Goal: Task Accomplishment & Management: Manage account settings

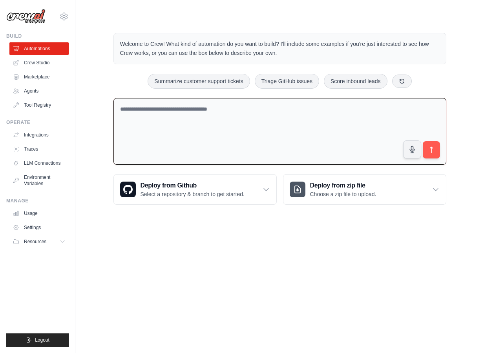
click at [172, 147] on textarea at bounding box center [279, 131] width 333 height 67
click at [169, 136] on textarea at bounding box center [279, 131] width 333 height 67
click at [34, 64] on link "Crew Studio" at bounding box center [39, 63] width 59 height 13
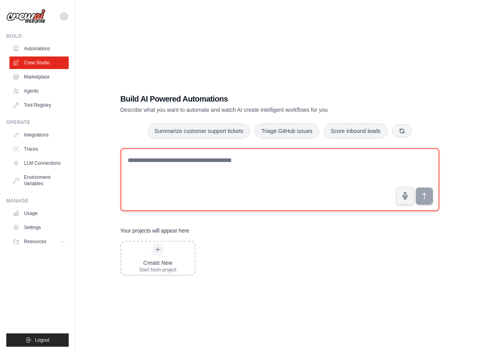
click at [214, 168] on textarea at bounding box center [280, 179] width 319 height 63
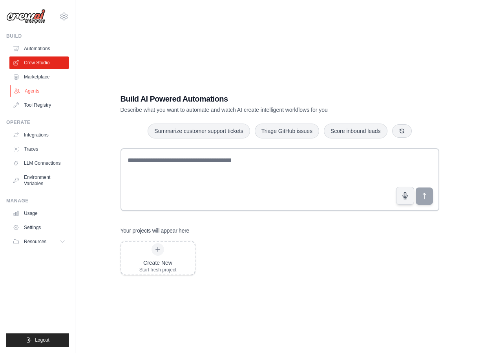
click at [43, 93] on link "Agents" at bounding box center [39, 91] width 59 height 13
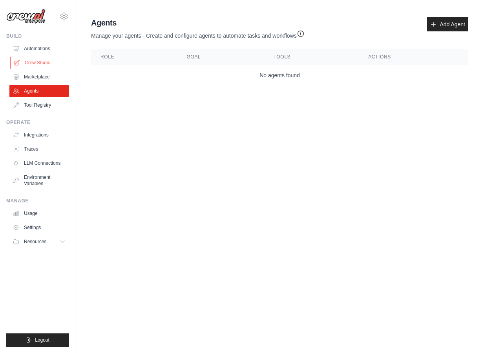
click at [41, 62] on link "Crew Studio" at bounding box center [39, 63] width 59 height 13
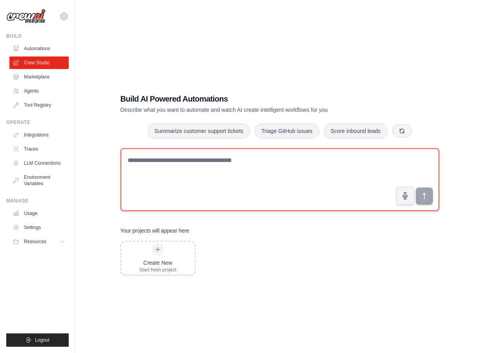
click at [150, 164] on textarea at bounding box center [280, 179] width 319 height 63
click at [277, 162] on textarea "**********" at bounding box center [280, 179] width 319 height 63
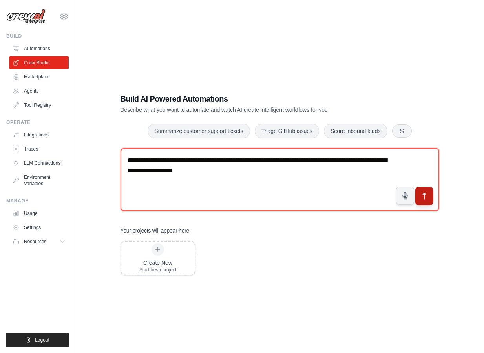
type textarea "**********"
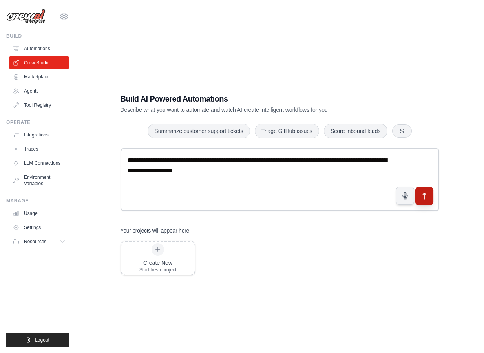
click at [426, 196] on icon "submit" at bounding box center [424, 196] width 8 height 8
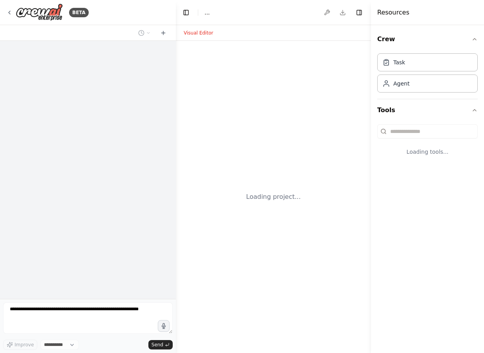
select select "****"
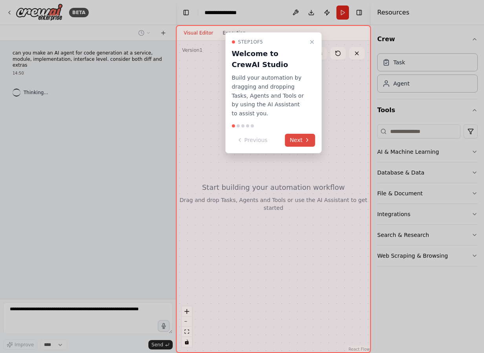
click at [303, 135] on button "Next" at bounding box center [300, 140] width 30 height 13
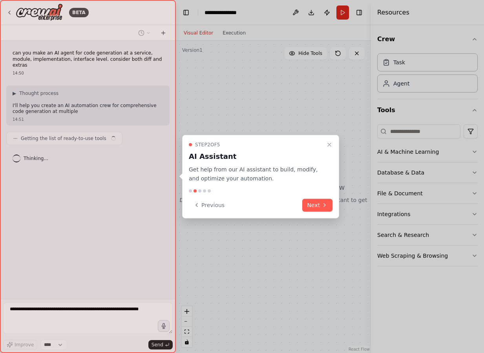
click at [319, 198] on div "Step 2 of 5 AI Assistant Get help from our AI assistant to build, modify, and o…" at bounding box center [260, 177] width 157 height 84
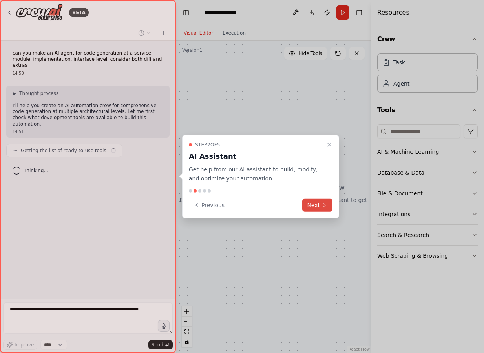
click at [322, 211] on button "Next" at bounding box center [317, 205] width 30 height 13
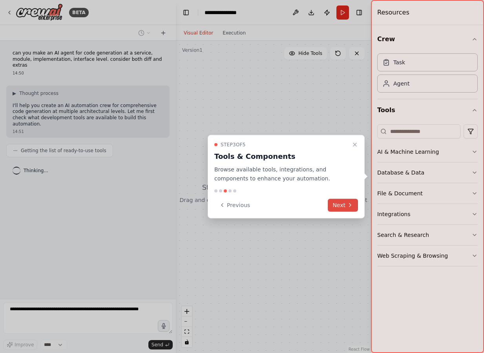
click at [345, 202] on button "Next" at bounding box center [343, 205] width 30 height 13
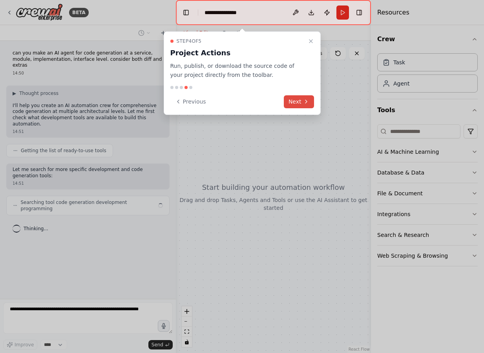
click at [304, 103] on icon at bounding box center [306, 102] width 6 height 6
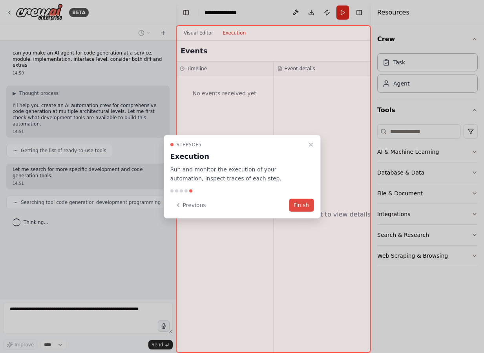
click at [299, 205] on button "Finish" at bounding box center [301, 205] width 25 height 13
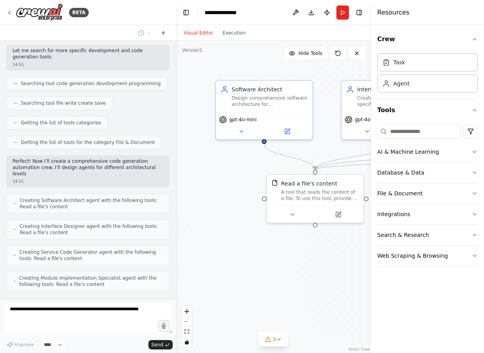
scroll to position [125, 0]
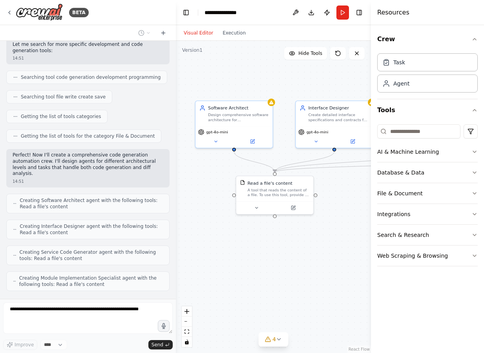
drag, startPoint x: 335, startPoint y: 237, endPoint x: 310, endPoint y: 233, distance: 25.5
click at [310, 233] on div ".deletable-edge-delete-btn { width: 20px; height: 20px; border: 0px solid #ffff…" at bounding box center [273, 197] width 195 height 313
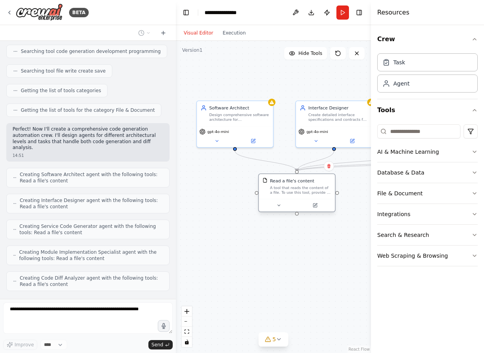
drag, startPoint x: 295, startPoint y: 195, endPoint x: 315, endPoint y: 194, distance: 19.6
click at [315, 194] on div "A tool that reads the content of a file. To use this tool, provide a 'file_path…" at bounding box center [300, 190] width 61 height 10
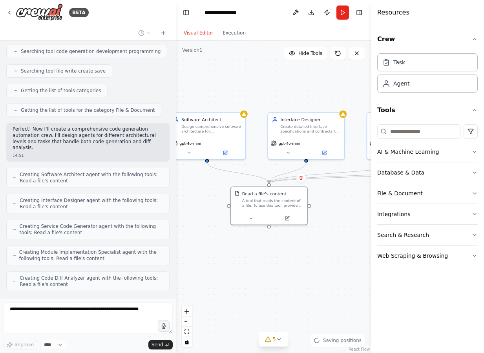
drag, startPoint x: 335, startPoint y: 245, endPoint x: 306, endPoint y: 255, distance: 31.3
click at [306, 255] on div ".deletable-edge-delete-btn { width: 20px; height: 20px; border: 0px solid #ffff…" at bounding box center [273, 197] width 195 height 313
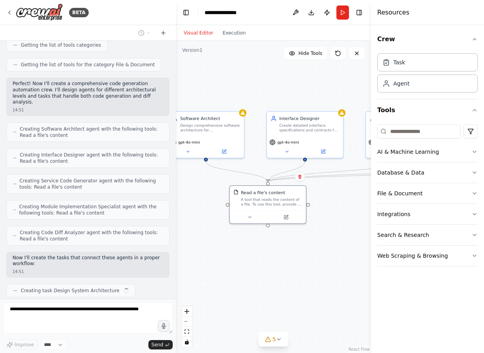
scroll to position [203, 0]
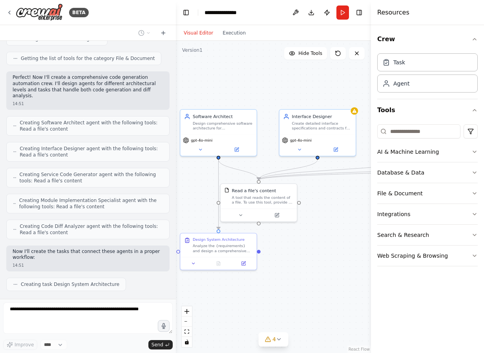
drag, startPoint x: 299, startPoint y: 248, endPoint x: 312, endPoint y: 246, distance: 12.7
click at [312, 246] on div ".deletable-edge-delete-btn { width: 20px; height: 20px; border: 0px solid #ffff…" at bounding box center [273, 197] width 195 height 313
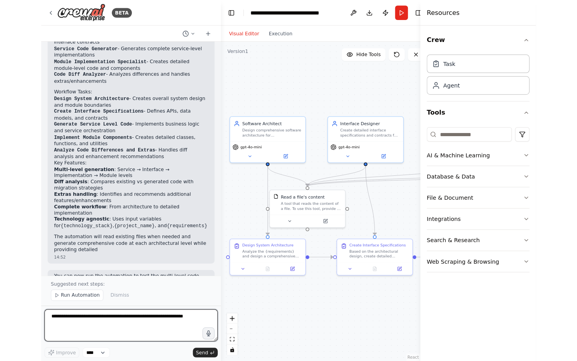
scroll to position [666, 0]
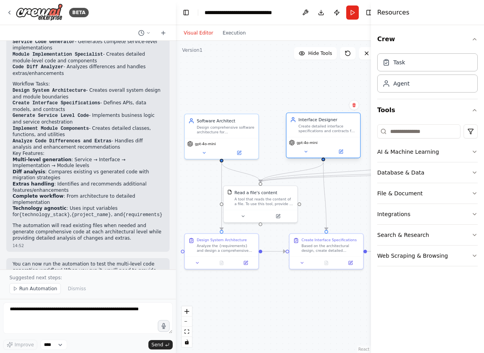
drag, startPoint x: 326, startPoint y: 129, endPoint x: 332, endPoint y: 126, distance: 7.4
click at [332, 126] on div "Create detailed interface specifications and contracts for {project_name}, incl…" at bounding box center [327, 128] width 58 height 9
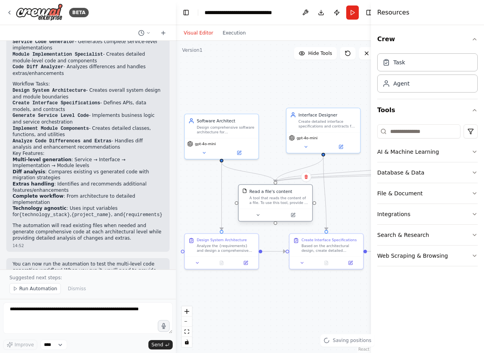
drag, startPoint x: 273, startPoint y: 192, endPoint x: 284, endPoint y: 191, distance: 11.5
click at [284, 191] on div "Read a file's content" at bounding box center [278, 192] width 59 height 6
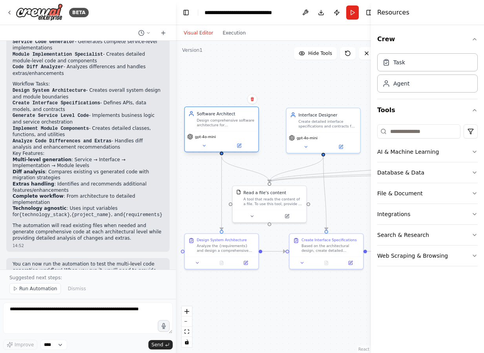
drag, startPoint x: 235, startPoint y: 124, endPoint x: 235, endPoint y: 117, distance: 7.1
click at [235, 117] on div "Software Architect Design comprehensive software architecture for {project_name…" at bounding box center [226, 119] width 58 height 17
click at [317, 80] on div ".deletable-edge-delete-btn { width: 20px; height: 20px; border: 0px solid #ffff…" at bounding box center [278, 197] width 205 height 313
click at [367, 52] on icon at bounding box center [367, 53] width 6 height 6
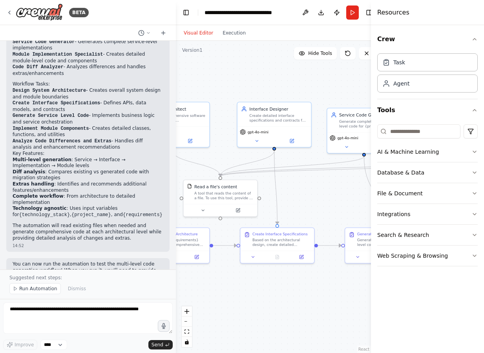
drag, startPoint x: 350, startPoint y: 91, endPoint x: 297, endPoint y: 82, distance: 53.7
click at [297, 82] on div ".deletable-edge-delete-btn { width: 20px; height: 20px; border: 0px solid #ffff…" at bounding box center [278, 197] width 205 height 313
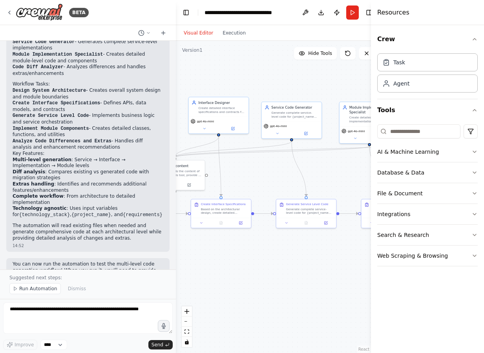
drag, startPoint x: 322, startPoint y: 89, endPoint x: 257, endPoint y: 88, distance: 65.2
click at [257, 88] on div ".deletable-edge-delete-btn { width: 20px; height: 20px; border: 0px solid #ffff…" at bounding box center [278, 197] width 205 height 313
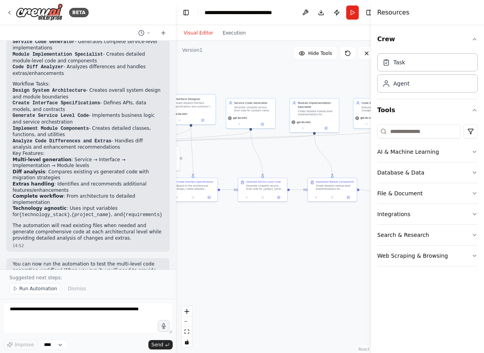
drag, startPoint x: 292, startPoint y: 88, endPoint x: 221, endPoint y: 88, distance: 70.7
click at [222, 88] on div ".deletable-edge-delete-btn { width: 20px; height: 20px; border: 0px solid #ffff…" at bounding box center [278, 197] width 205 height 313
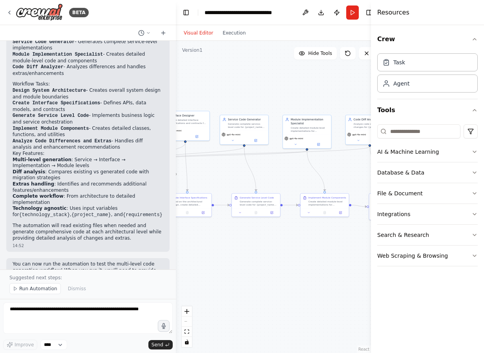
drag, startPoint x: 259, startPoint y: 78, endPoint x: 299, endPoint y: 96, distance: 43.8
click at [299, 96] on div ".deletable-edge-delete-btn { width: 20px; height: 20px; border: 0px solid #ffff…" at bounding box center [278, 197] width 205 height 313
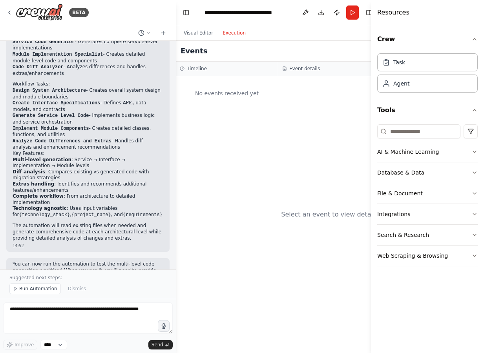
click at [231, 33] on button "Execution" at bounding box center [234, 32] width 33 height 9
click at [197, 32] on button "Visual Editor" at bounding box center [198, 32] width 39 height 9
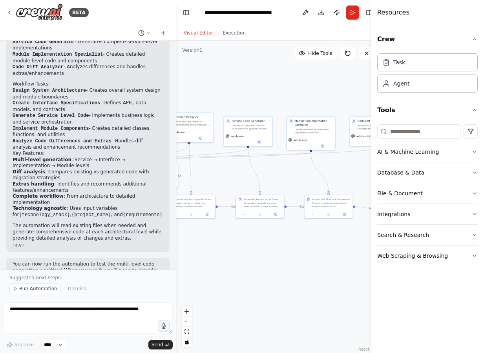
click at [344, 65] on div ".deletable-edge-delete-btn { width: 20px; height: 20px; border: 0px solid #ffff…" at bounding box center [278, 197] width 205 height 313
click at [427, 153] on button "AI & Machine Learning" at bounding box center [427, 152] width 101 height 20
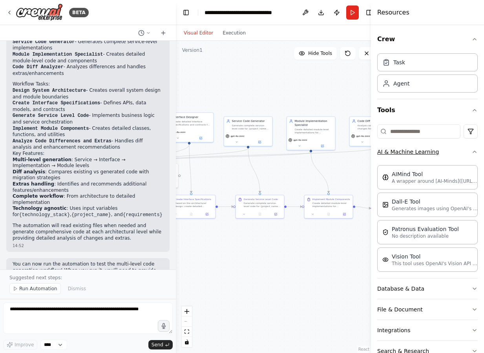
click at [427, 153] on button "AI & Machine Learning" at bounding box center [427, 152] width 101 height 20
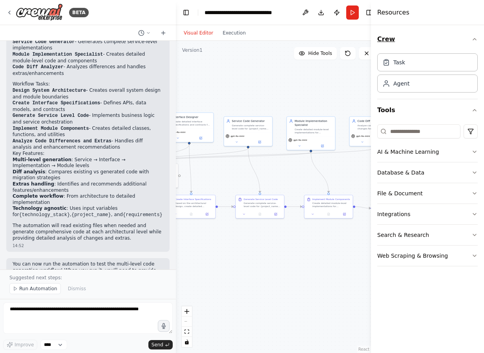
click at [473, 40] on icon "button" at bounding box center [474, 39] width 3 height 2
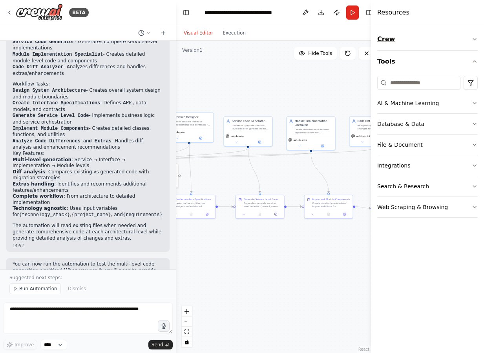
click at [473, 40] on icon "button" at bounding box center [475, 39] width 6 height 6
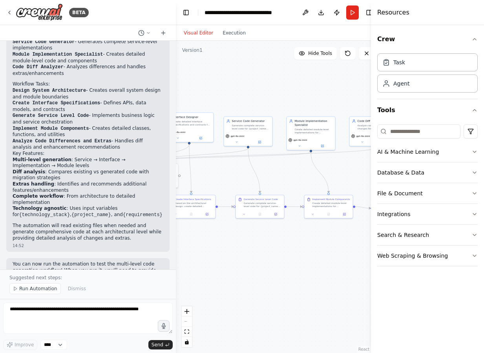
click at [319, 86] on div ".deletable-edge-delete-btn { width: 20px; height: 20px; border: 0px solid #ffff…" at bounding box center [278, 197] width 205 height 313
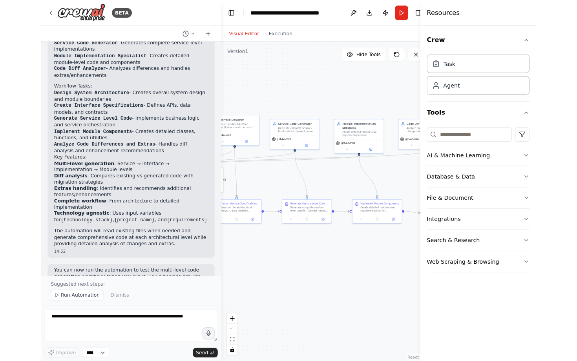
scroll to position [659, 0]
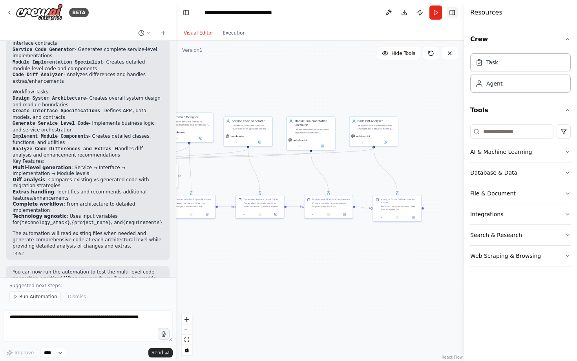
click at [454, 11] on button "Toggle Right Sidebar" at bounding box center [452, 12] width 11 height 11
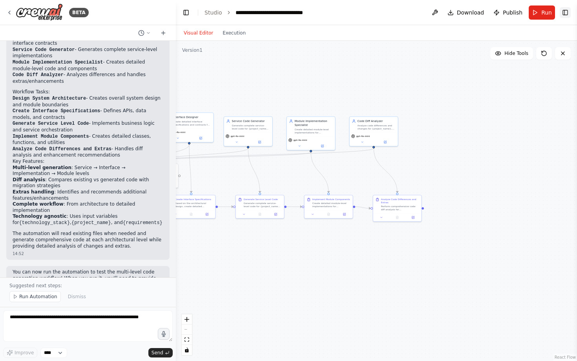
click at [484, 13] on button "Toggle Right Sidebar" at bounding box center [565, 12] width 11 height 11
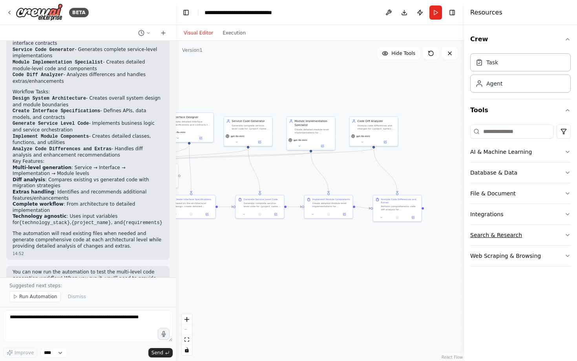
click at [484, 237] on button "Search & Research" at bounding box center [520, 235] width 101 height 20
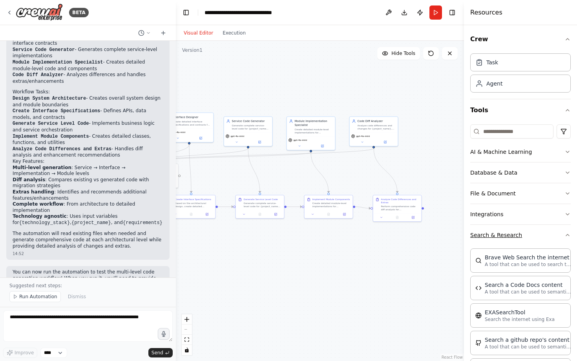
click at [484, 237] on button "Search & Research" at bounding box center [520, 235] width 101 height 20
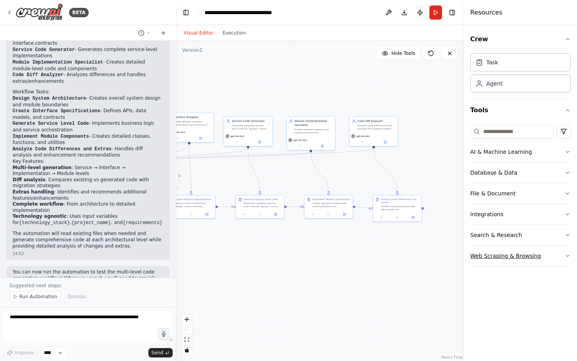
click at [484, 260] on button "Web Scraping & Browsing" at bounding box center [520, 256] width 101 height 20
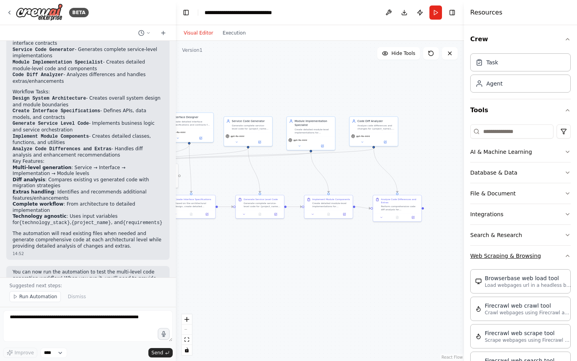
click at [484, 260] on button "Web Scraping & Browsing" at bounding box center [520, 256] width 101 height 20
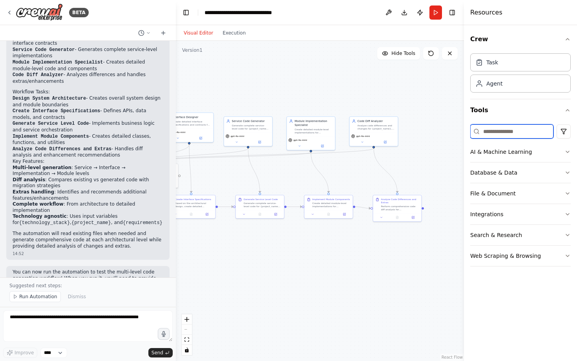
click at [484, 130] on input at bounding box center [511, 131] width 83 height 14
click at [484, 113] on button "Tools" at bounding box center [520, 110] width 101 height 22
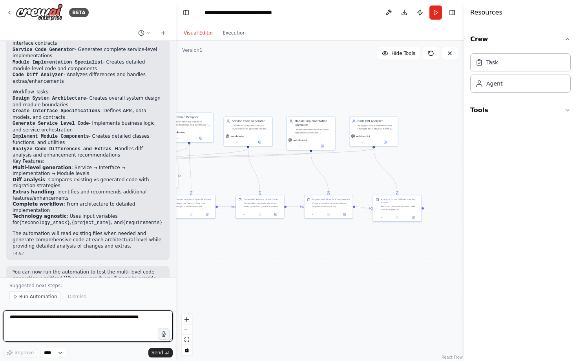
click at [108, 328] on textarea at bounding box center [88, 326] width 170 height 31
type textarea "**********"
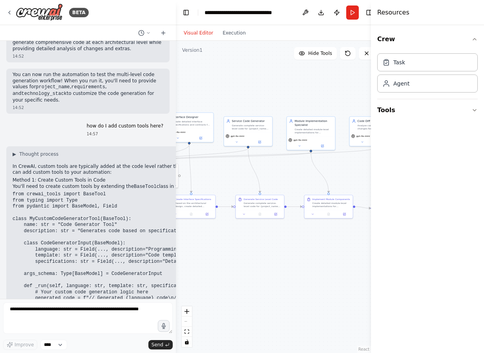
scroll to position [832, 0]
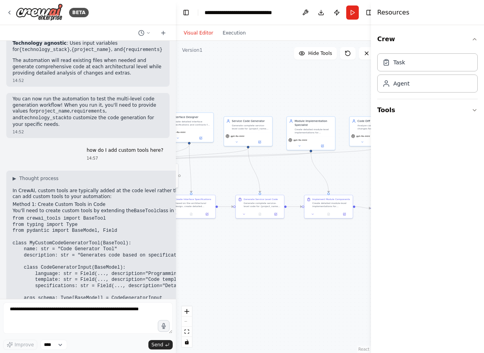
click at [368, 14] on button "Toggle Sidebar" at bounding box center [371, 176] width 6 height 353
click at [281, 111] on div ".deletable-edge-delete-btn { width: 20px; height: 20px; border: 0px solid #ffff…" at bounding box center [278, 197] width 205 height 313
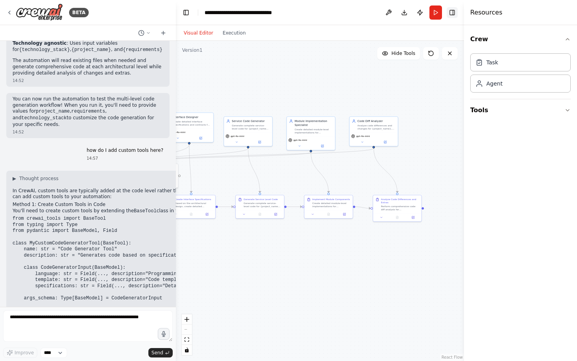
click at [452, 11] on button "Toggle Right Sidebar" at bounding box center [452, 12] width 11 height 11
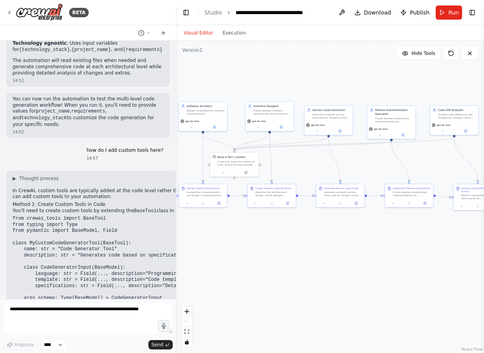
drag, startPoint x: 279, startPoint y: 97, endPoint x: 360, endPoint y: 87, distance: 81.2
click at [360, 87] on div ".deletable-edge-delete-btn { width: 20px; height: 20px; border: 0px solid #ffff…" at bounding box center [330, 197] width 308 height 313
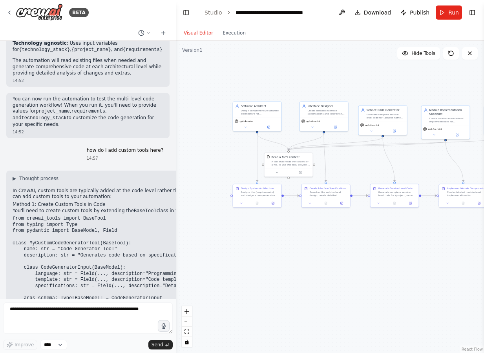
drag, startPoint x: 360, startPoint y: 87, endPoint x: 417, endPoint y: 86, distance: 57.3
click at [417, 88] on div ".deletable-edge-delete-btn { width: 20px; height: 20px; border: 0px solid #ffff…" at bounding box center [330, 197] width 308 height 313
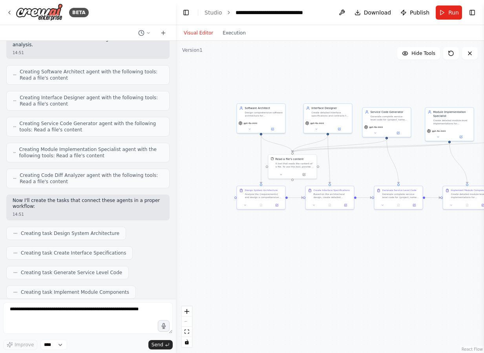
scroll to position [0, 0]
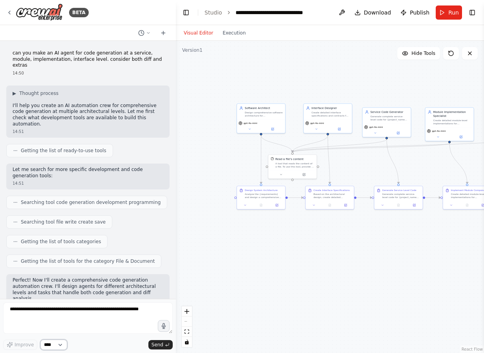
click at [59, 344] on select "****" at bounding box center [53, 345] width 27 height 10
click at [40, 340] on select "****" at bounding box center [53, 345] width 27 height 10
click at [187, 12] on button "Toggle Left Sidebar" at bounding box center [186, 12] width 11 height 11
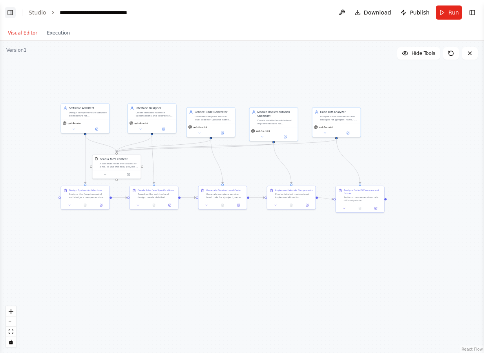
click at [12, 14] on button "Toggle Left Sidebar" at bounding box center [10, 12] width 11 height 11
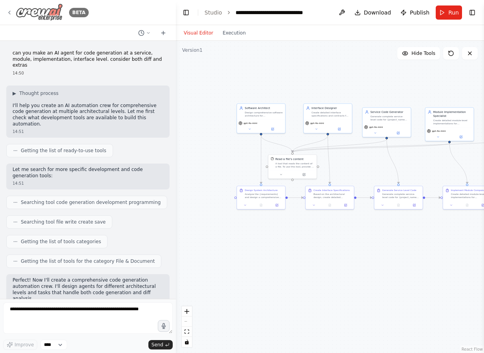
click at [12, 12] on icon at bounding box center [9, 12] width 6 height 6
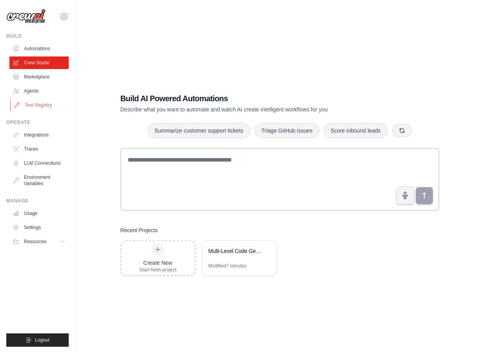
click at [44, 104] on link "Tool Registry" at bounding box center [39, 105] width 59 height 13
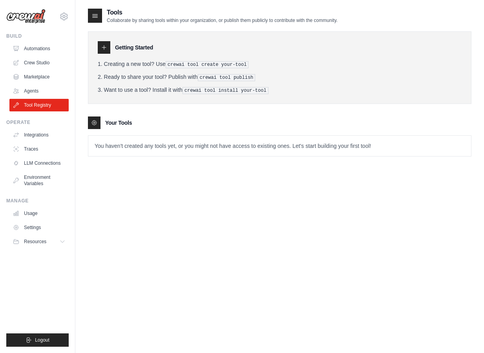
click at [203, 147] on p "You haven't created any tools yet, or you might not have access to existing one…" at bounding box center [279, 146] width 383 height 20
click at [96, 124] on icon at bounding box center [94, 123] width 6 height 6
click at [93, 121] on icon at bounding box center [94, 123] width 5 height 5
click at [101, 51] on div at bounding box center [104, 47] width 13 height 13
click at [103, 47] on icon at bounding box center [104, 48] width 4 height 4
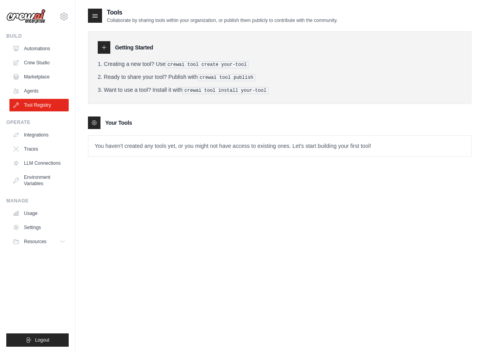
click at [240, 64] on pre "crewai tool create your-tool" at bounding box center [207, 64] width 83 height 7
click at [186, 106] on div "Getting Started Creating a new tool? Use crewai tool create your-tool Ready to …" at bounding box center [280, 90] width 384 height 133
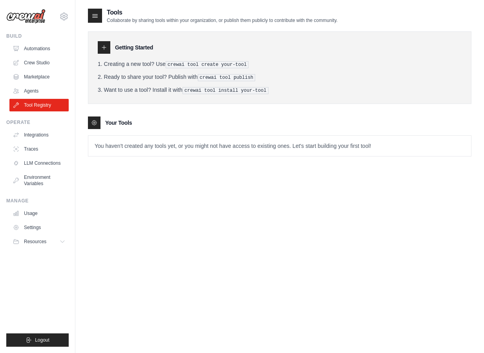
click at [178, 64] on pre "crewai tool create your-tool" at bounding box center [207, 64] width 83 height 7
drag, startPoint x: 171, startPoint y: 63, endPoint x: 247, endPoint y: 63, distance: 76.2
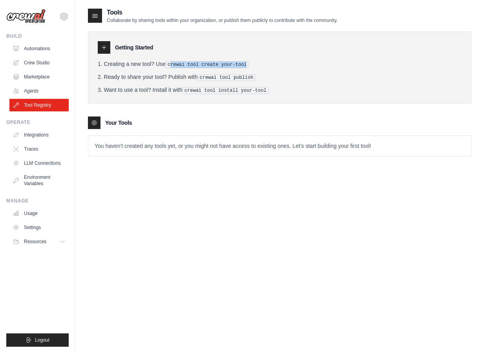
click at [247, 64] on pre "crewai tool create your-tool" at bounding box center [207, 64] width 83 height 7
click at [247, 63] on pre "crewai tool create your-tool" at bounding box center [207, 64] width 83 height 7
drag, startPoint x: 247, startPoint y: 63, endPoint x: 180, endPoint y: 64, distance: 67.2
click at [180, 64] on pre "crewai tool create your-tool" at bounding box center [207, 64] width 83 height 7
click at [373, 101] on div "Getting Started Creating a new tool? Use crewai tool create your-tool Ready to …" at bounding box center [280, 67] width 384 height 73
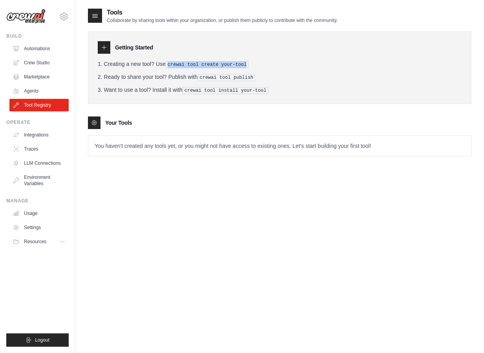
drag, startPoint x: 170, startPoint y: 64, endPoint x: 266, endPoint y: 65, distance: 95.4
click at [266, 66] on li "Creating a new tool? Use crewai tool create your-tool" at bounding box center [280, 64] width 364 height 8
copy pre "crewai tool create your-tool"
click at [170, 207] on div "Tools Collaborate by sharing tools within your organization, or publish them pu…" at bounding box center [280, 184] width 384 height 353
click at [183, 181] on div "Tools Collaborate by sharing tools within your organization, or publish them pu…" at bounding box center [280, 184] width 384 height 353
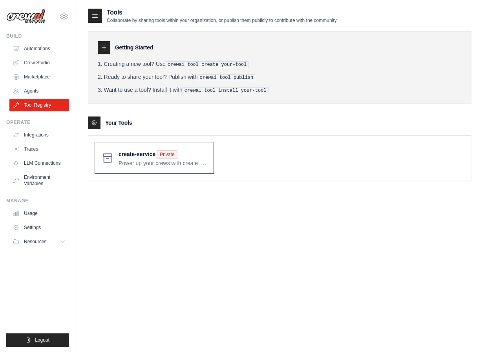
click at [146, 158] on span at bounding box center [163, 158] width 89 height 18
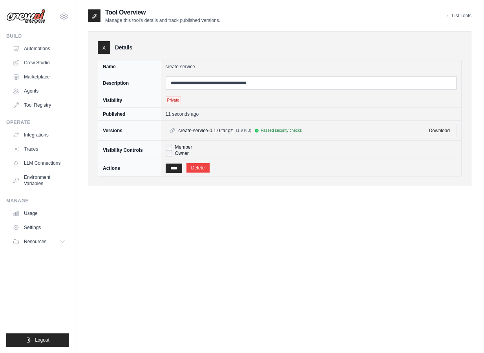
click at [206, 210] on div "**********" at bounding box center [280, 184] width 384 height 353
click at [42, 93] on link "Agents" at bounding box center [39, 91] width 59 height 13
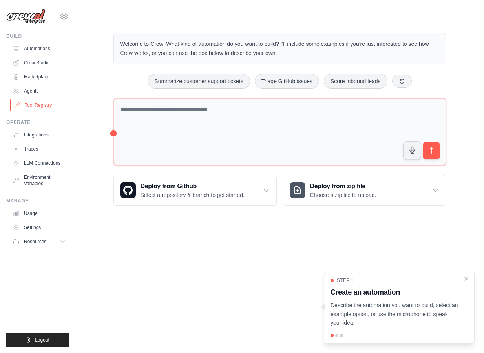
click at [46, 103] on link "Tool Registry" at bounding box center [39, 105] width 59 height 13
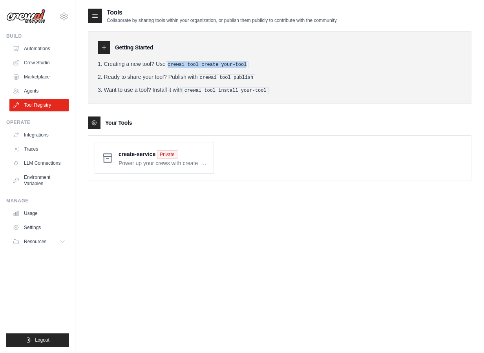
drag, startPoint x: 169, startPoint y: 64, endPoint x: 242, endPoint y: 70, distance: 72.9
click at [242, 70] on ol "Creating a new tool? Use crewai tool create your-tool Ready to share your tool?…" at bounding box center [280, 77] width 364 height 34
copy ol "crewai tool create your-tool"
click at [205, 77] on pre "crewai tool publish" at bounding box center [227, 77] width 58 height 7
drag, startPoint x: 202, startPoint y: 77, endPoint x: 255, endPoint y: 79, distance: 53.1
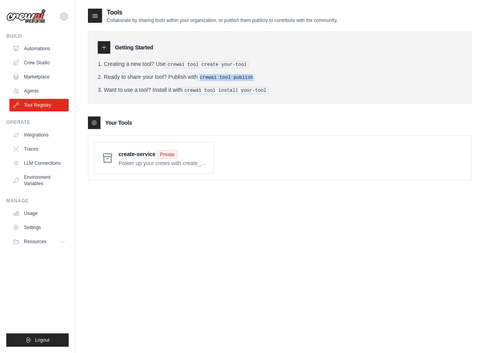
click at [255, 79] on pre "crewai tool publish" at bounding box center [227, 77] width 58 height 7
copy pre "crewai tool publish"
click at [46, 90] on link "Agents" at bounding box center [39, 91] width 59 height 13
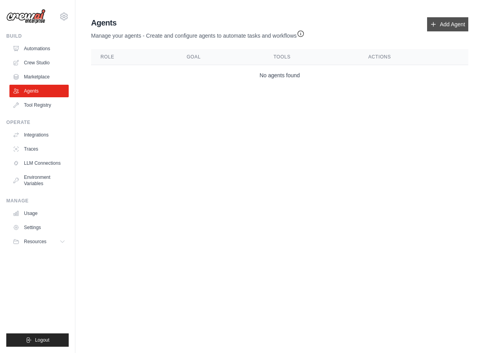
click at [458, 27] on link "Add Agent" at bounding box center [447, 24] width 41 height 14
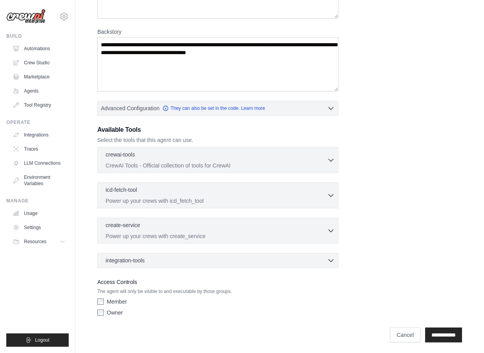
scroll to position [103, 0]
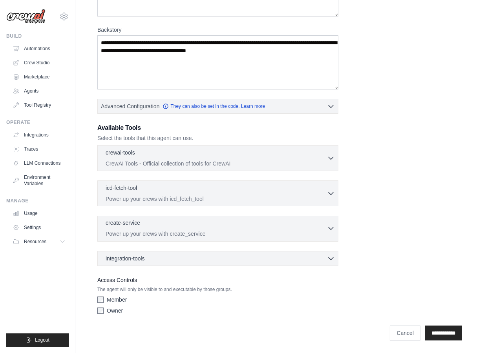
click at [301, 234] on p "Power up your crews with create_service" at bounding box center [216, 234] width 221 height 8
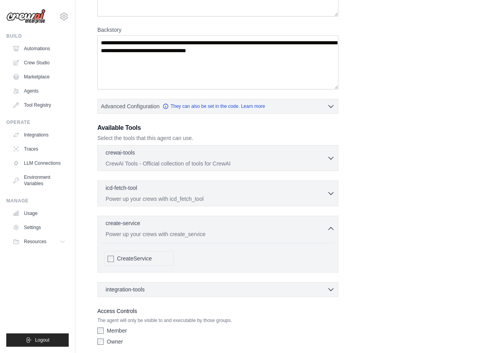
click at [147, 261] on span "CreateService" at bounding box center [134, 259] width 35 height 8
click at [329, 230] on icon "button" at bounding box center [331, 229] width 8 height 8
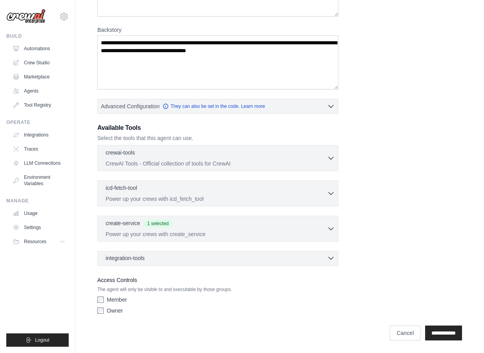
click at [308, 258] on div "integration-tools 0 selected" at bounding box center [220, 258] width 229 height 8
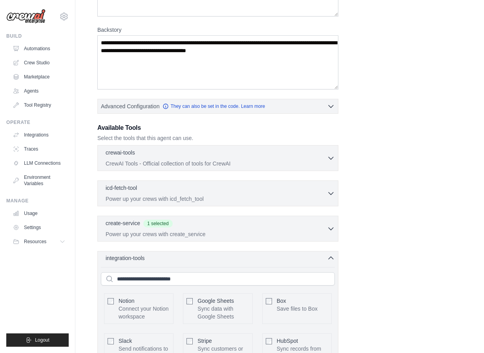
click at [308, 258] on div "integration-tools 0 selected" at bounding box center [220, 258] width 229 height 8
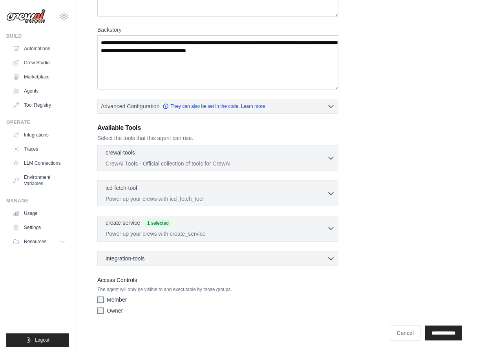
click at [326, 236] on p "Power up your crews with create_service" at bounding box center [216, 234] width 221 height 8
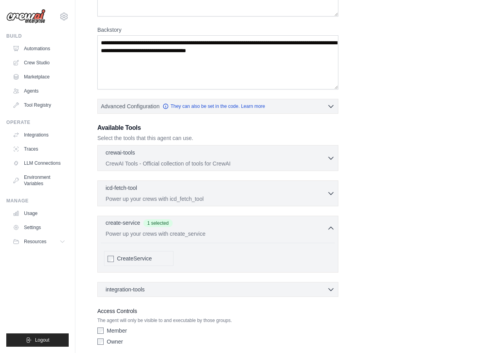
click at [326, 236] on p "Power up your crews with create_service" at bounding box center [216, 234] width 221 height 8
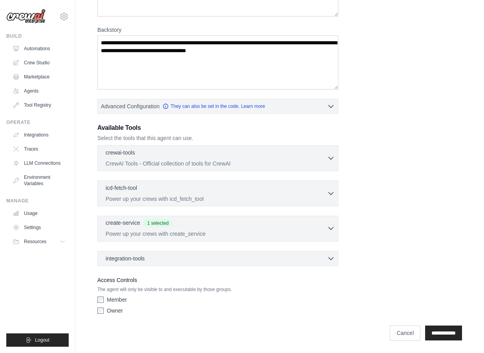
click at [327, 221] on button "create-service 1 selected Power up your crews with create_service" at bounding box center [218, 228] width 234 height 19
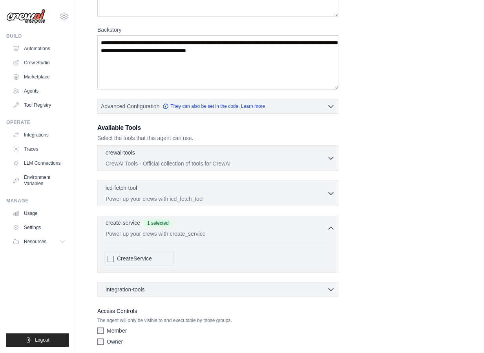
click at [327, 221] on button "create-service 1 selected Power up your crews with create_service" at bounding box center [218, 228] width 234 height 19
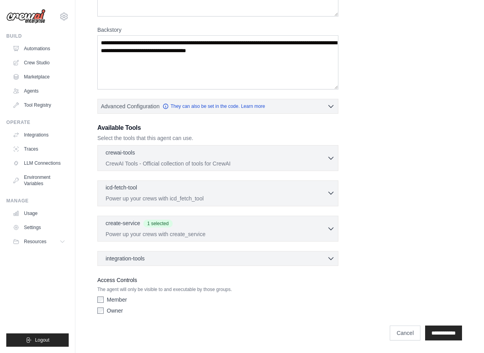
click at [306, 197] on p "Power up your crews with icd_fetch_tool" at bounding box center [216, 199] width 221 height 8
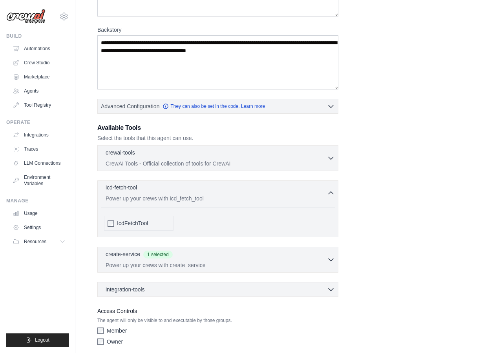
click at [306, 197] on p "Power up your crews with icd_fetch_tool" at bounding box center [216, 199] width 221 height 8
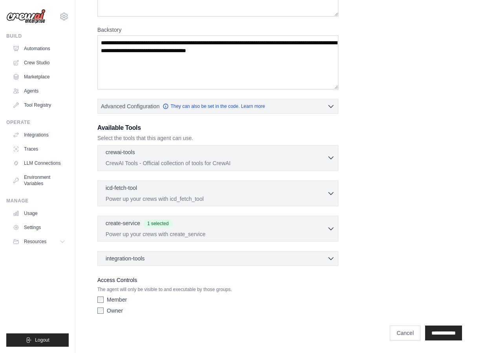
click at [277, 167] on p "CrewAI Tools - Official collection of tools for CrewAI" at bounding box center [216, 163] width 221 height 8
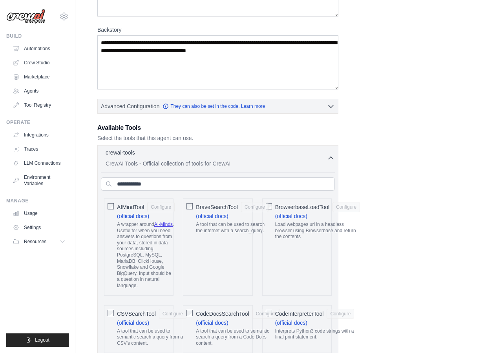
click at [226, 206] on span "BraveSearchTool" at bounding box center [217, 207] width 42 height 8
click at [250, 207] on button "Configure" at bounding box center [254, 207] width 27 height 10
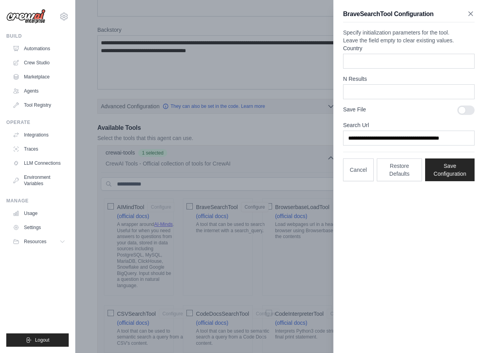
click at [472, 15] on icon "button" at bounding box center [471, 14] width 8 height 8
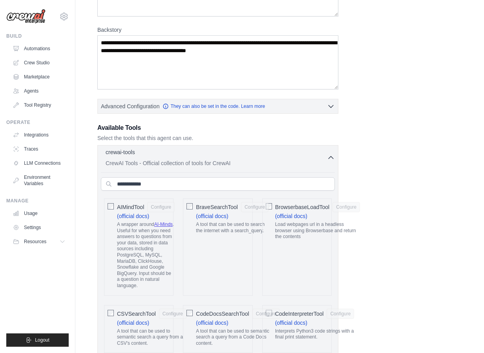
click at [330, 160] on icon "button" at bounding box center [331, 158] width 8 height 8
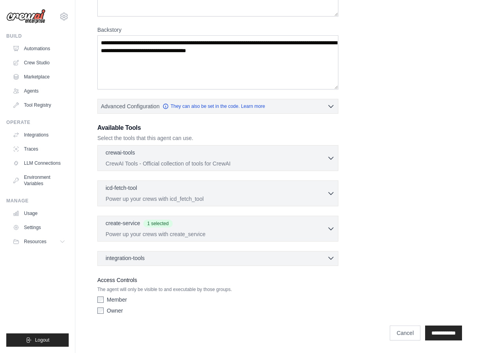
click at [218, 258] on div "integration-tools 0 selected" at bounding box center [220, 258] width 229 height 8
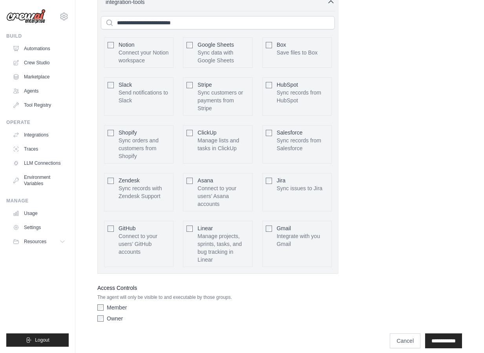
scroll to position [368, 0]
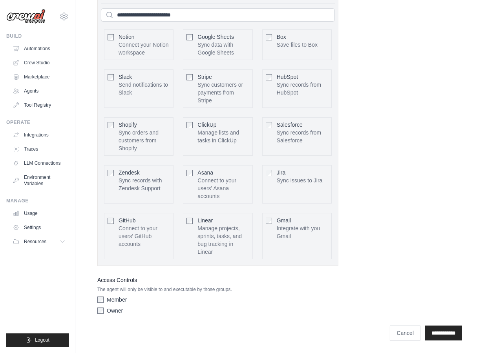
click at [198, 228] on p "Manage projects, sprints, tasks, and bug tracking in Linear" at bounding box center [223, 240] width 51 height 31
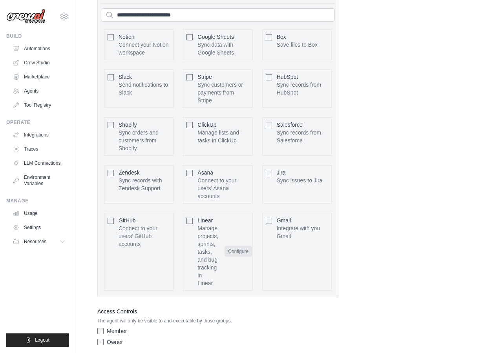
click at [237, 252] on button "Configure" at bounding box center [238, 252] width 27 height 10
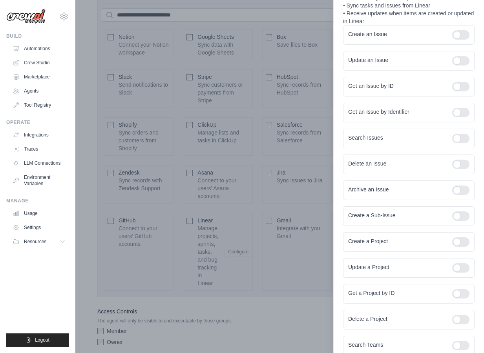
scroll to position [0, 0]
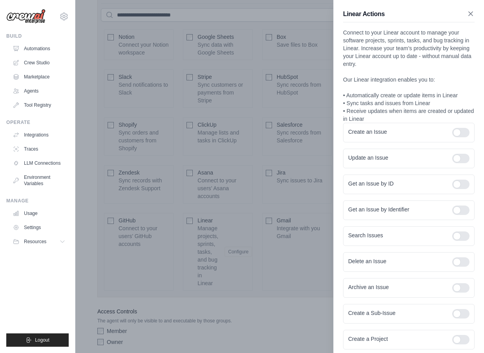
click at [470, 10] on icon "button" at bounding box center [471, 14] width 8 height 8
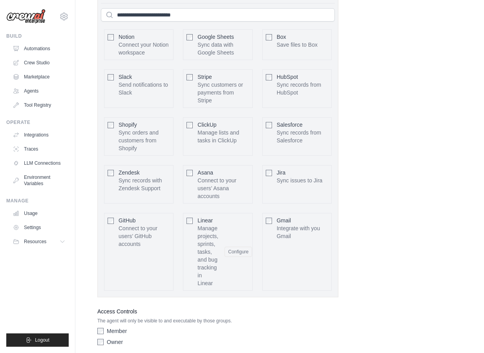
click at [191, 225] on div "Linear Manage projects, sprints, tasks, and bug tracking in Linear Configure" at bounding box center [218, 252] width 70 height 78
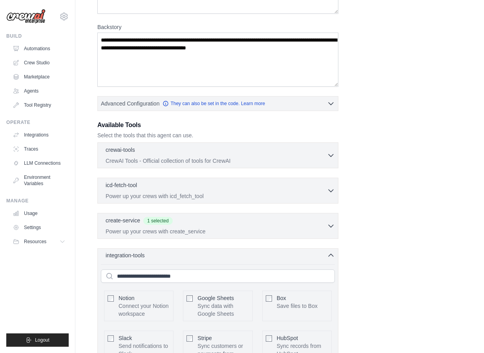
click at [329, 257] on icon "button" at bounding box center [331, 256] width 8 height 8
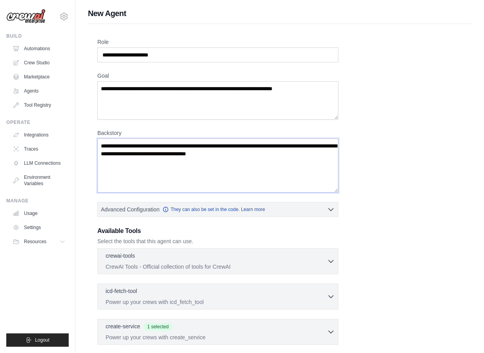
click at [170, 152] on textarea "Backstory" at bounding box center [217, 166] width 241 height 54
click at [188, 189] on textarea "Backstory" at bounding box center [217, 166] width 241 height 54
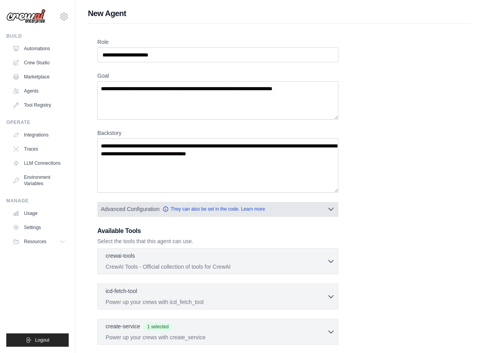
click at [313, 211] on button "Advanced Configuration They can also be set in the code. Learn more" at bounding box center [218, 209] width 240 height 14
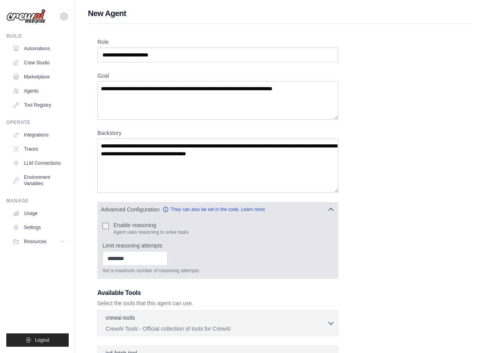
click at [142, 225] on label "Enable reasoning" at bounding box center [150, 225] width 75 height 8
click at [139, 259] on input "Limit reasoning attempts" at bounding box center [135, 258] width 65 height 15
click at [223, 249] on label "Limit reasoning attempts" at bounding box center [218, 246] width 231 height 8
click at [168, 251] on input "Limit reasoning attempts" at bounding box center [135, 258] width 65 height 15
click at [333, 215] on button "Advanced Configuration They can also be set in the code. Learn more" at bounding box center [218, 209] width 240 height 14
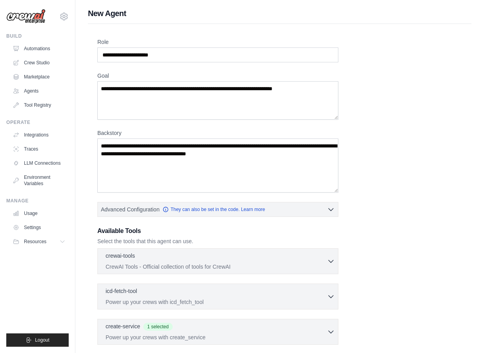
scroll to position [103, 0]
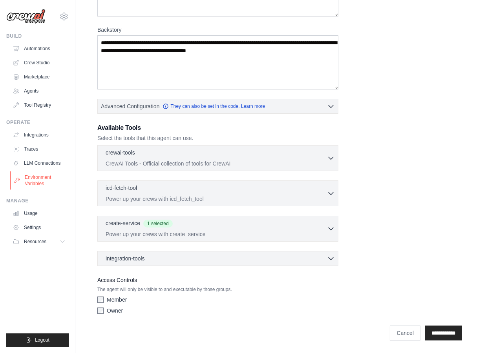
click at [33, 174] on link "Environment Variables" at bounding box center [39, 180] width 59 height 19
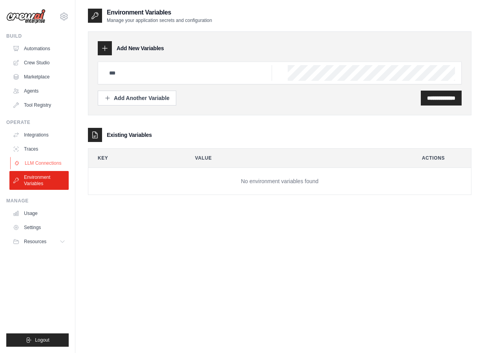
click at [50, 157] on link "LLM Connections" at bounding box center [39, 163] width 59 height 13
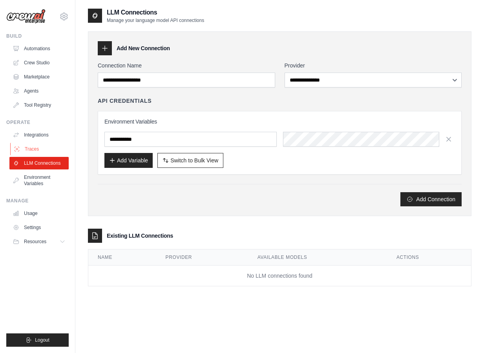
click at [41, 144] on link "Traces" at bounding box center [39, 149] width 59 height 13
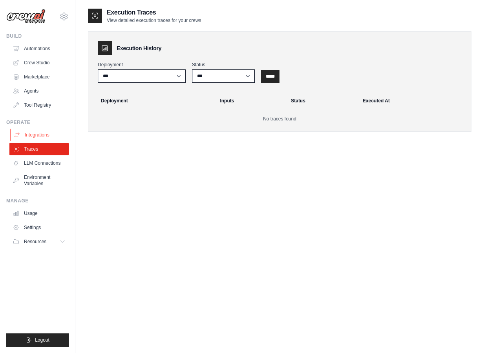
click at [41, 133] on link "Integrations" at bounding box center [39, 135] width 59 height 13
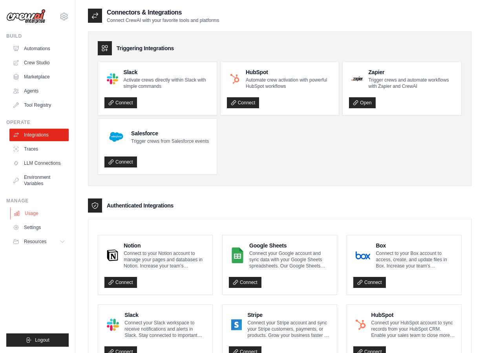
click at [32, 215] on link "Usage" at bounding box center [39, 213] width 59 height 13
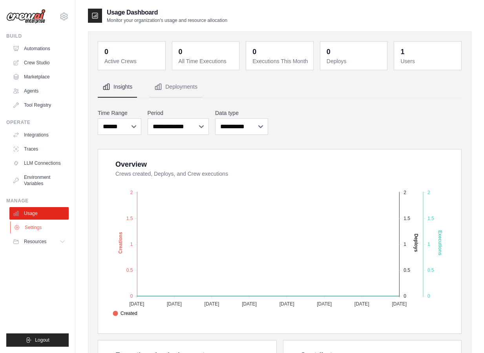
click at [33, 229] on link "Settings" at bounding box center [39, 227] width 59 height 13
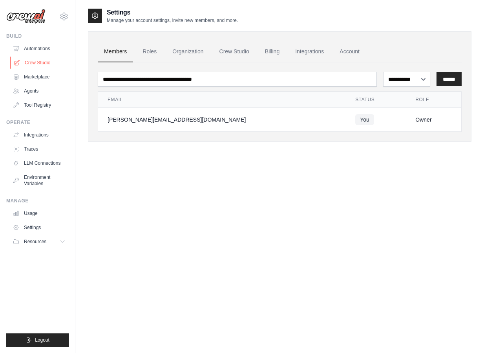
click at [38, 66] on link "Crew Studio" at bounding box center [39, 63] width 59 height 13
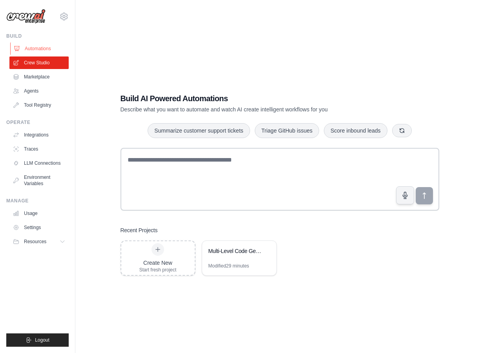
click at [32, 48] on link "Automations" at bounding box center [39, 48] width 59 height 13
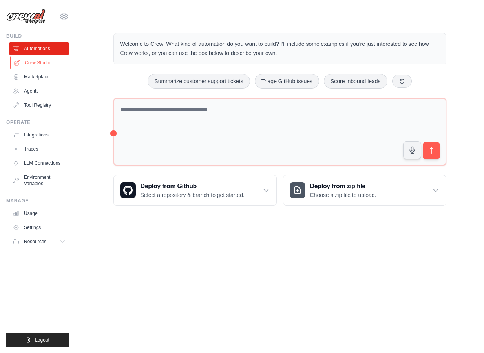
click at [46, 64] on link "Crew Studio" at bounding box center [39, 63] width 59 height 13
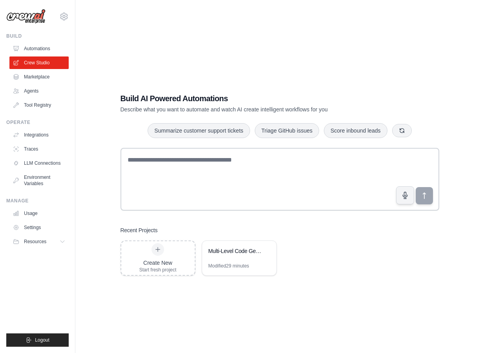
click at [43, 80] on link "Marketplace" at bounding box center [38, 77] width 59 height 13
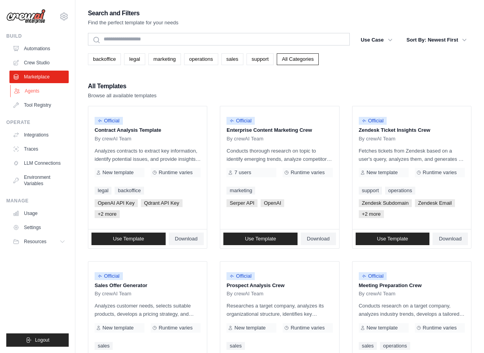
click at [40, 92] on link "Agents" at bounding box center [39, 91] width 59 height 13
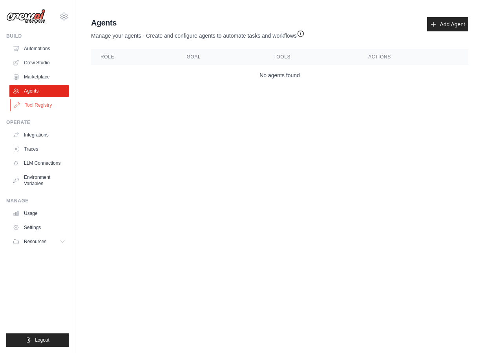
click at [41, 108] on link "Tool Registry" at bounding box center [39, 105] width 59 height 13
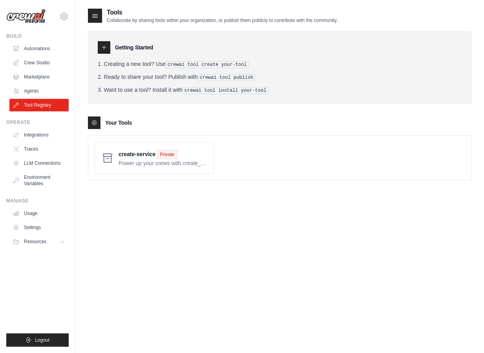
click at [190, 103] on div "Getting Started Creating a new tool? Use crewai tool create your-tool Ready to …" at bounding box center [280, 102] width 384 height 157
click at [44, 135] on link "Integrations" at bounding box center [39, 135] width 59 height 13
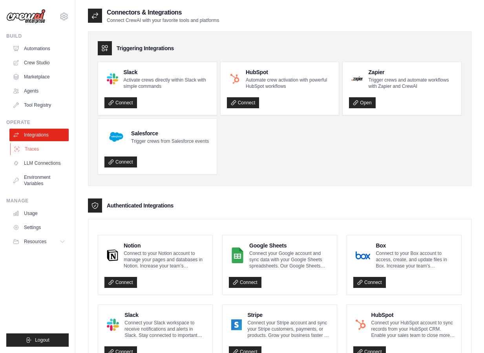
click at [34, 155] on link "Traces" at bounding box center [39, 149] width 59 height 13
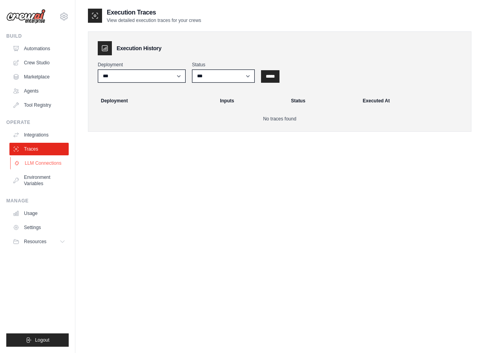
click at [44, 167] on link "LLM Connections" at bounding box center [39, 163] width 59 height 13
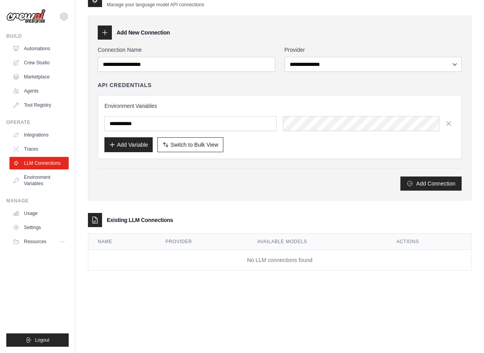
scroll to position [15, 0]
click at [220, 143] on button "Switch to Bulk View Switch to Table View" at bounding box center [190, 144] width 66 height 15
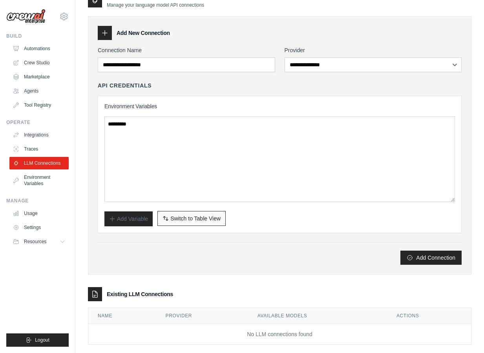
click at [198, 220] on span "Switch to Table View" at bounding box center [195, 219] width 50 height 8
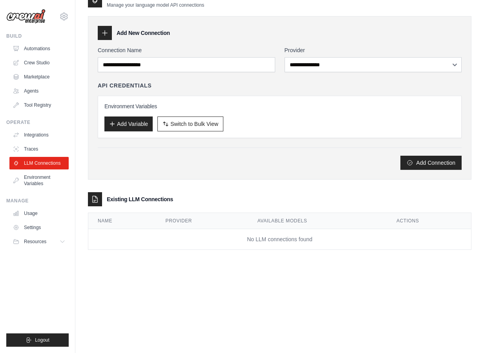
click at [247, 159] on div "Add Connection" at bounding box center [280, 163] width 364 height 14
click at [325, 62] on select "**********" at bounding box center [374, 64] width 178 height 15
select select "**********"
click at [285, 57] on select "**********" at bounding box center [374, 64] width 178 height 15
click at [315, 81] on div "**********" at bounding box center [280, 108] width 364 height 124
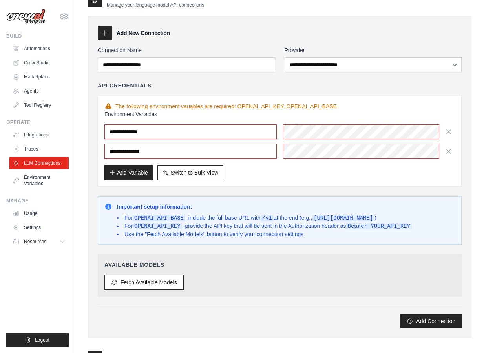
click at [234, 107] on div "The following environment variables are required: OPENAI_API_KEY, OPENAI_API_BA…" at bounding box center [279, 107] width 351 height 8
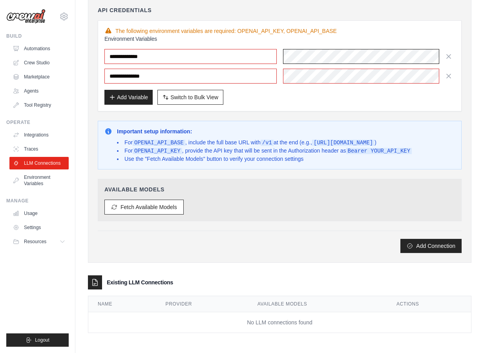
scroll to position [0, 19]
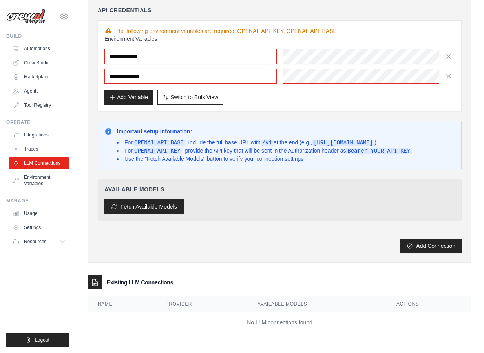
click at [167, 210] on button "Fetch Available Models" at bounding box center [143, 207] width 79 height 15
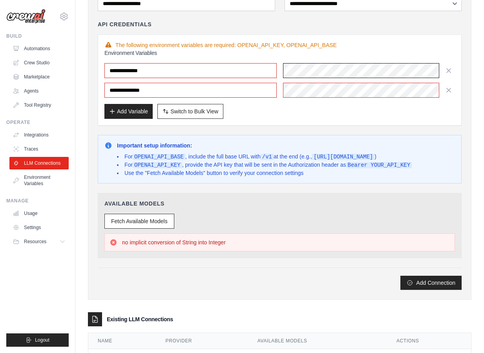
scroll to position [0, 0]
click at [350, 128] on div "**********" at bounding box center [280, 137] width 364 height 305
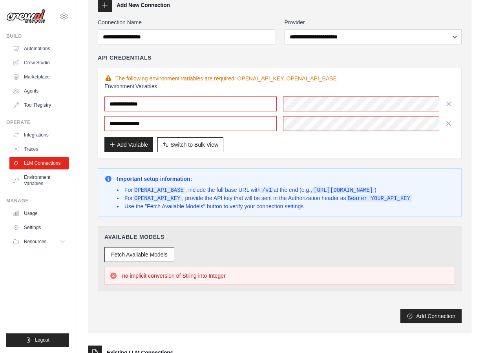
scroll to position [44, 0]
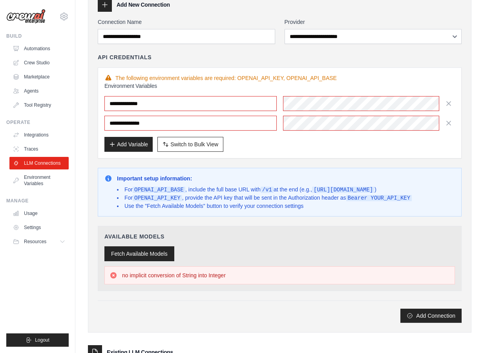
click at [141, 257] on button "Fetch Available Models" at bounding box center [139, 254] width 70 height 15
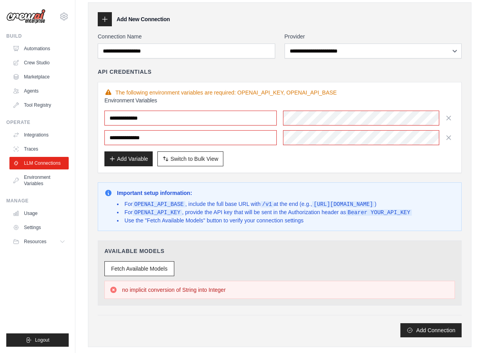
scroll to position [0, 0]
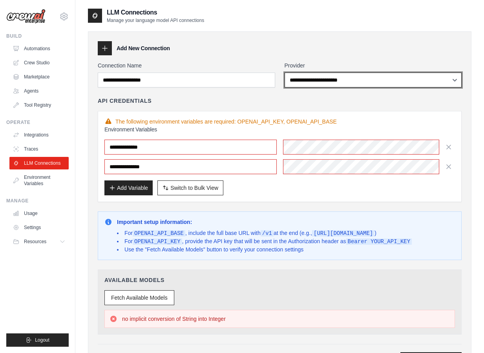
click at [328, 81] on select "**********" at bounding box center [374, 80] width 178 height 15
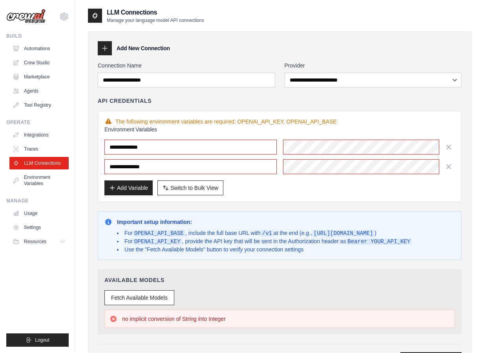
click at [323, 130] on h3 "Environment Variables" at bounding box center [279, 130] width 351 height 8
click at [262, 201] on div "**********" at bounding box center [280, 156] width 364 height 91
click at [139, 186] on button "Add Variable" at bounding box center [128, 187] width 48 height 15
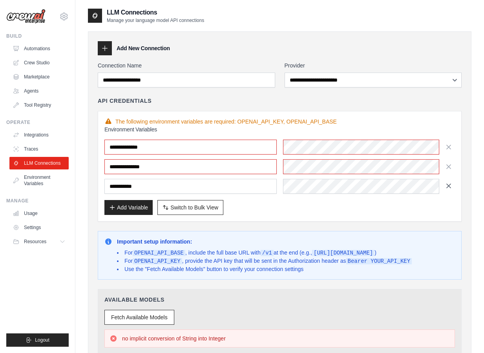
click at [447, 185] on icon "button" at bounding box center [449, 186] width 8 height 8
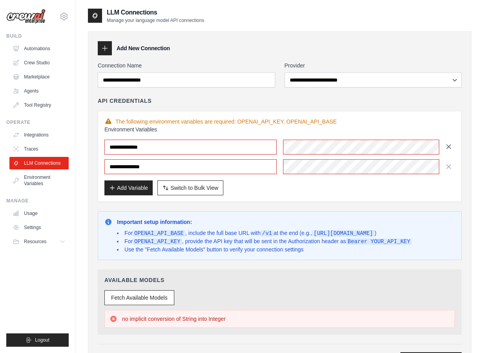
click at [449, 148] on icon "button" at bounding box center [449, 147] width 8 height 8
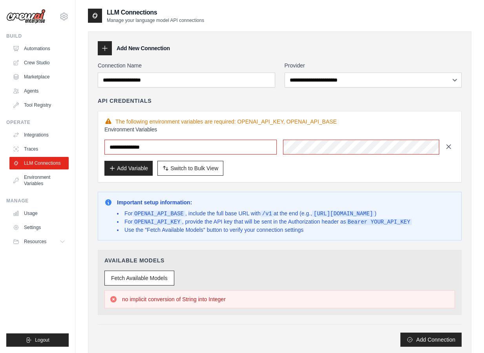
click at [449, 148] on icon "button" at bounding box center [449, 147] width 8 height 8
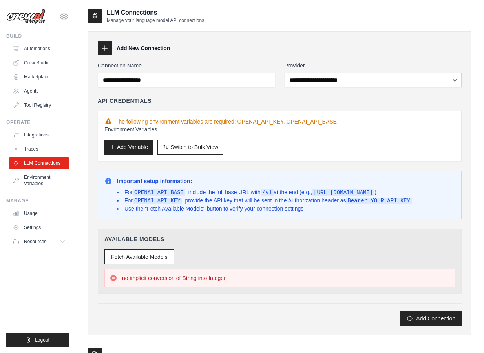
click at [344, 200] on li "For OPENAI_API_KEY , provide the API key that will be sent in the Authorization…" at bounding box center [264, 201] width 295 height 8
